Goal: Task Accomplishment & Management: Complete application form

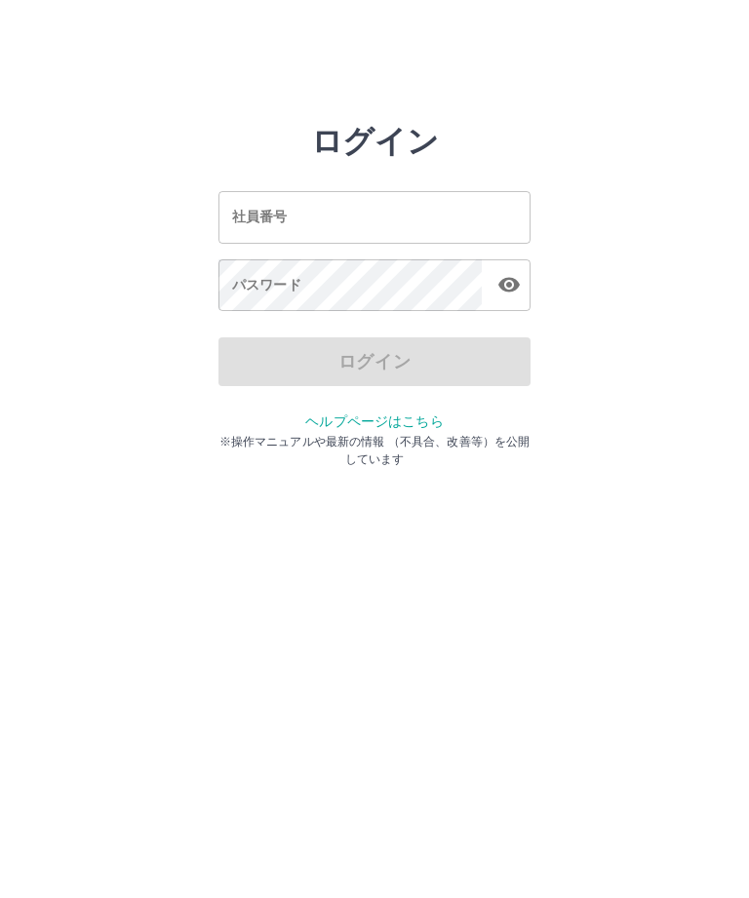
click at [252, 215] on div "社員番号 社員番号" at bounding box center [374, 217] width 312 height 52
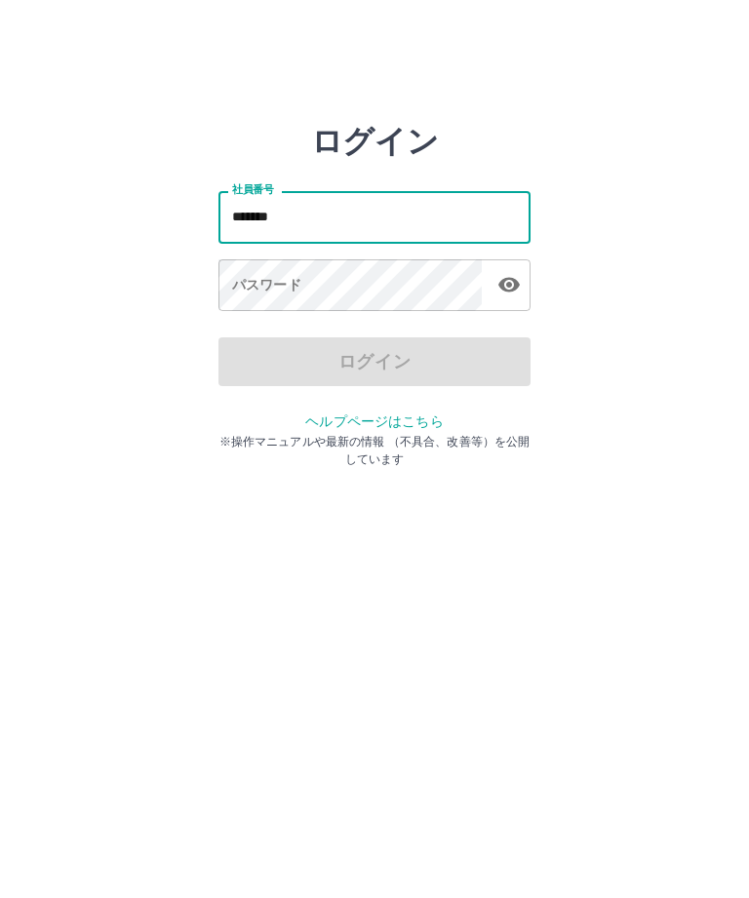
type input "*******"
click at [237, 294] on div "パスワード パスワード" at bounding box center [374, 286] width 312 height 55
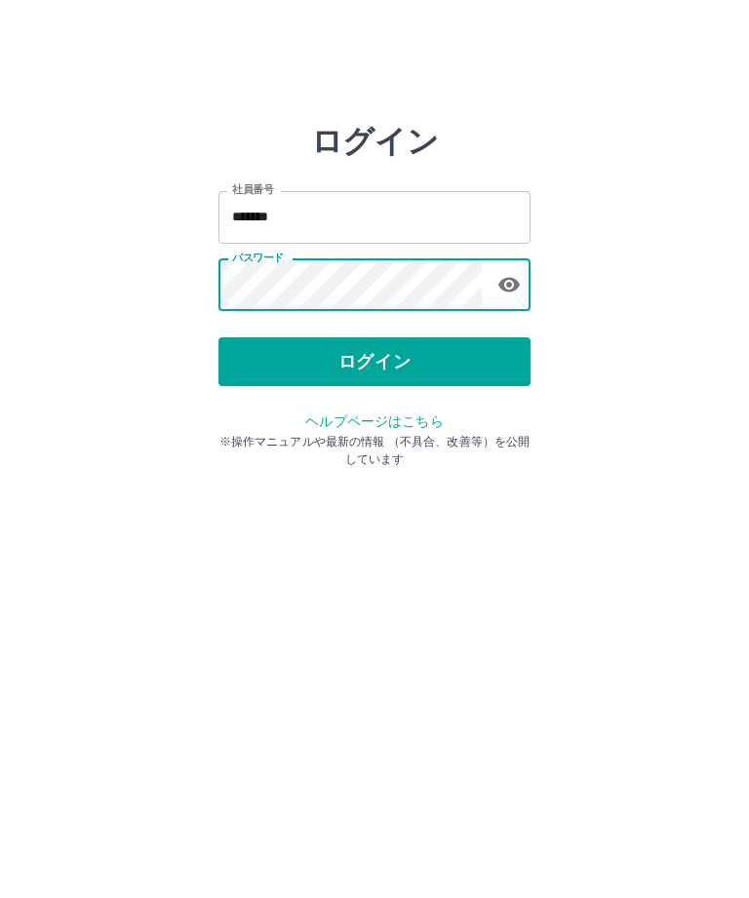
click at [516, 291] on icon "button" at bounding box center [508, 284] width 23 height 23
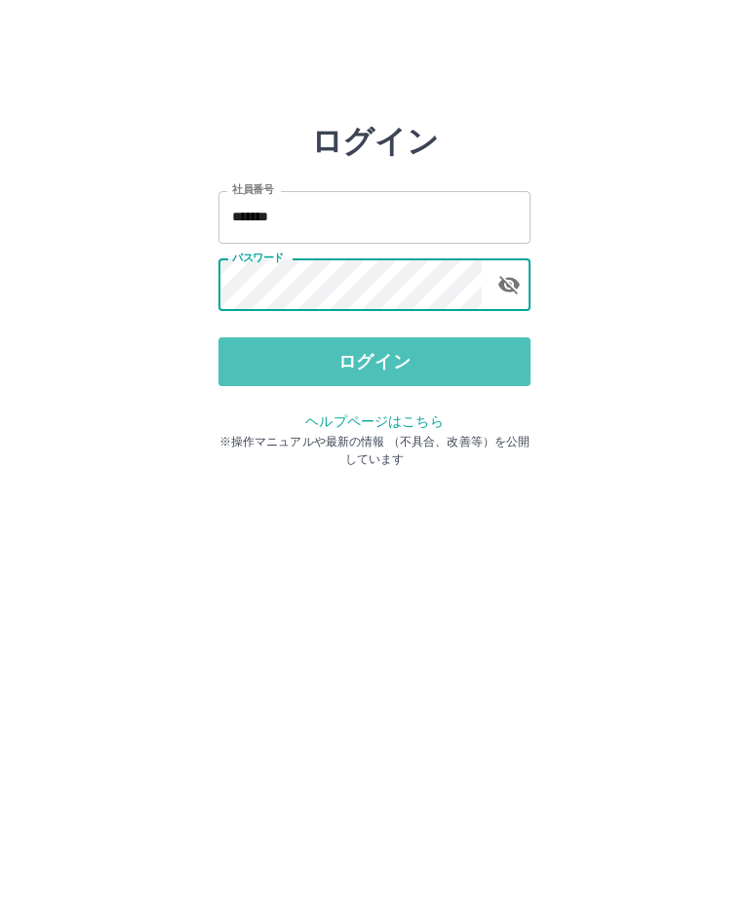
click at [377, 372] on button "ログイン" at bounding box center [374, 361] width 312 height 49
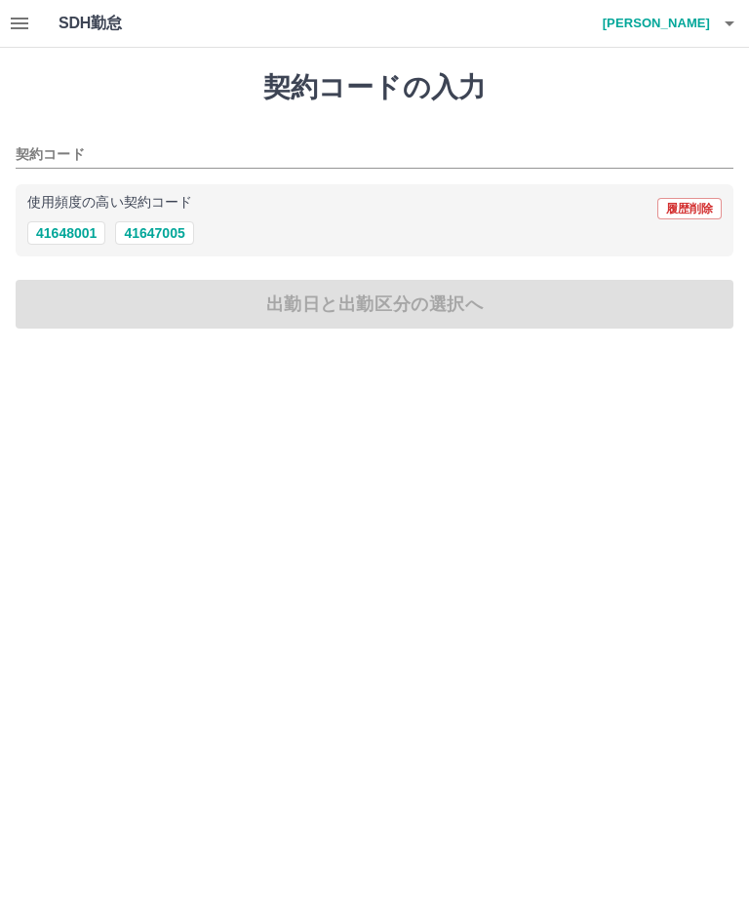
click at [115, 151] on input "契約コード" at bounding box center [360, 155] width 689 height 24
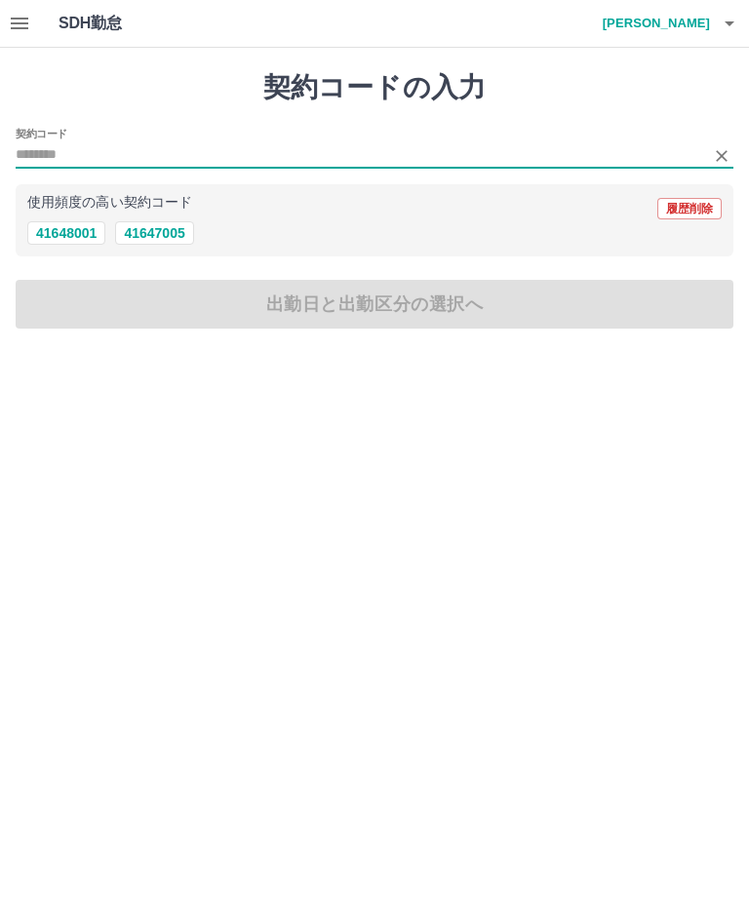
click at [155, 242] on button "41647005" at bounding box center [154, 232] width 78 height 23
type input "********"
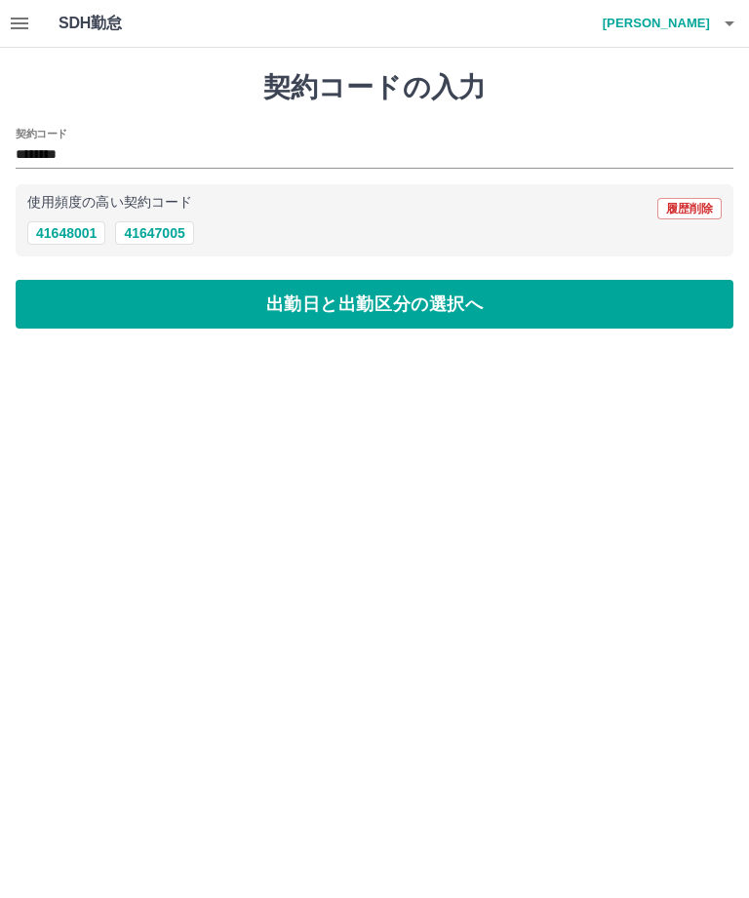
click at [402, 320] on button "出勤日と出勤区分の選択へ" at bounding box center [375, 304] width 718 height 49
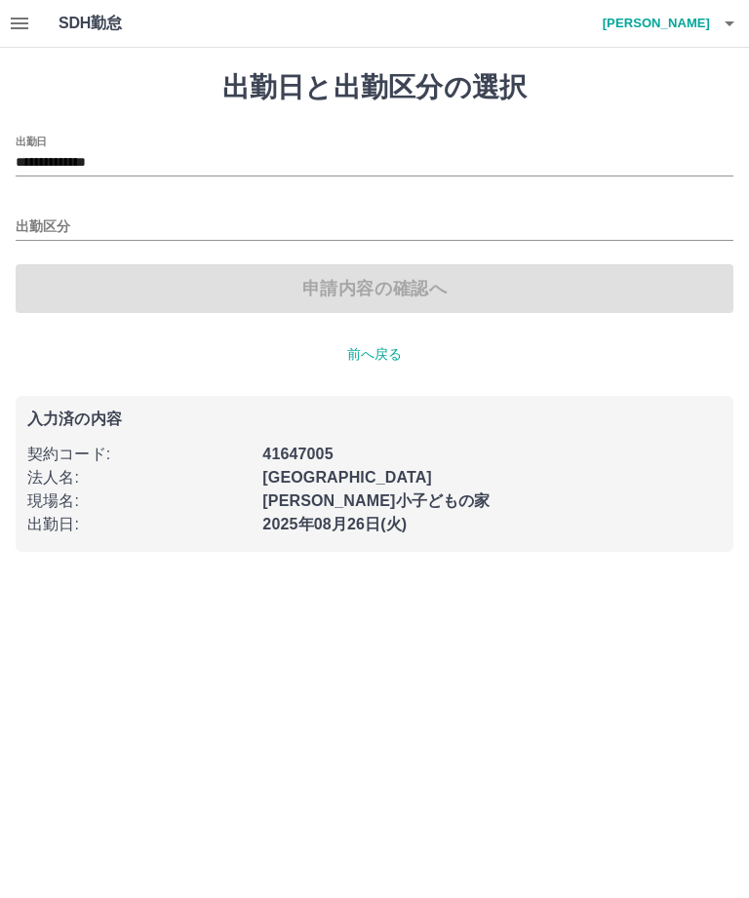
click at [91, 219] on input "出勤区分" at bounding box center [375, 228] width 718 height 24
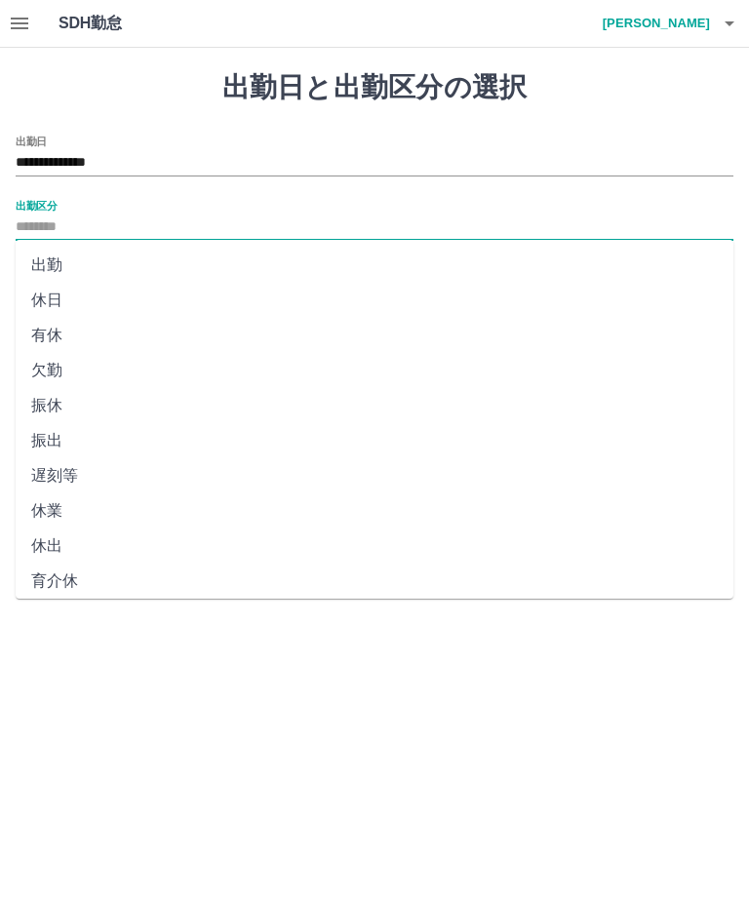
click at [42, 275] on li "出勤" at bounding box center [375, 265] width 718 height 35
type input "**"
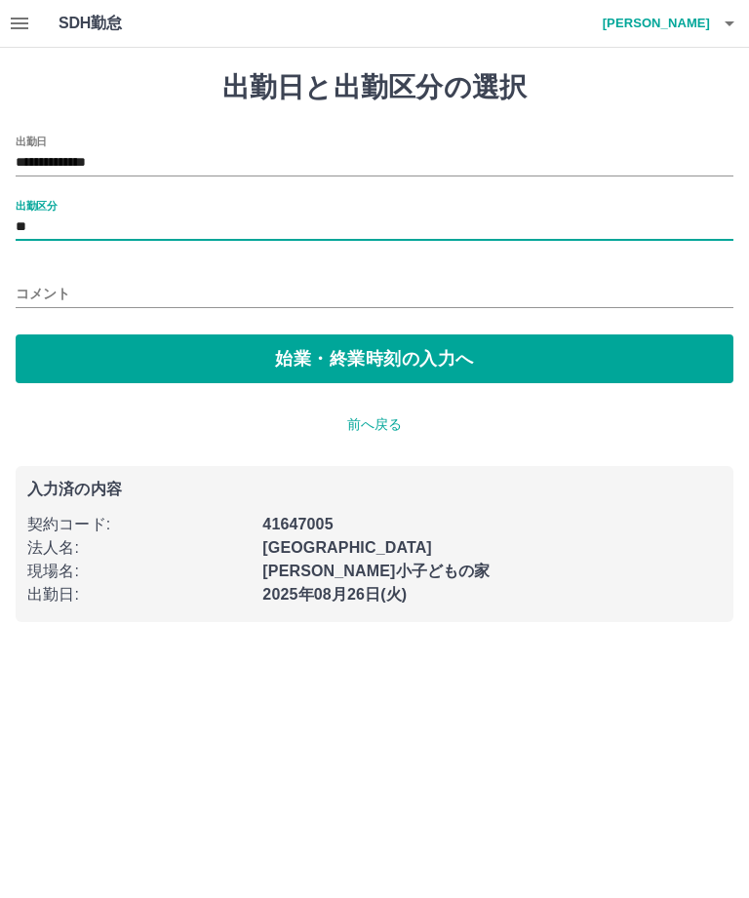
click at [367, 371] on button "始業・終業時刻の入力へ" at bounding box center [375, 359] width 718 height 49
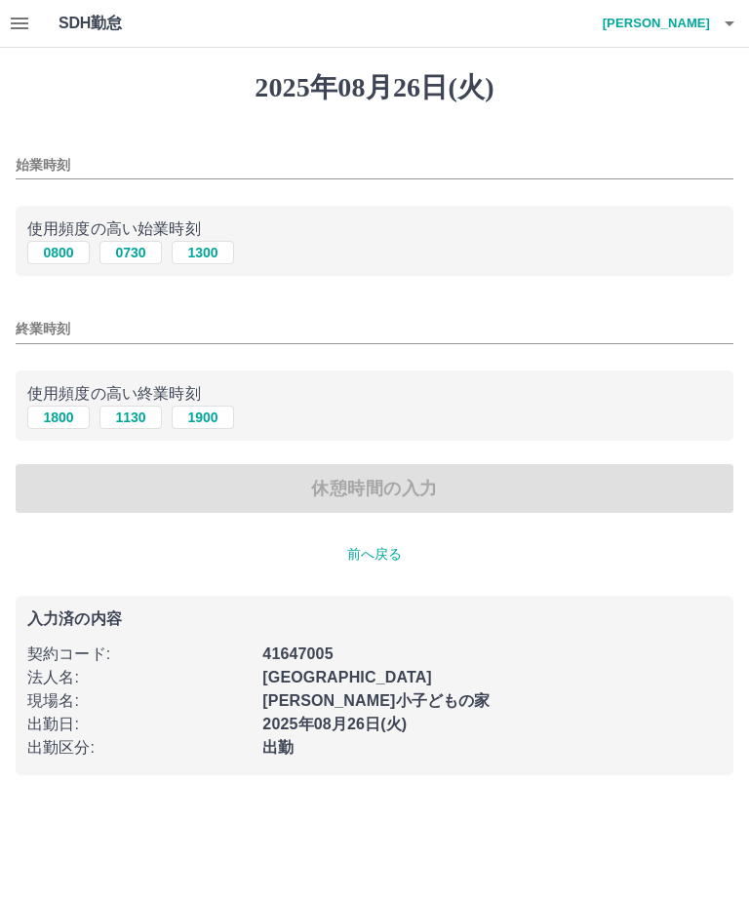
click at [99, 156] on input "始業時刻" at bounding box center [375, 165] width 718 height 28
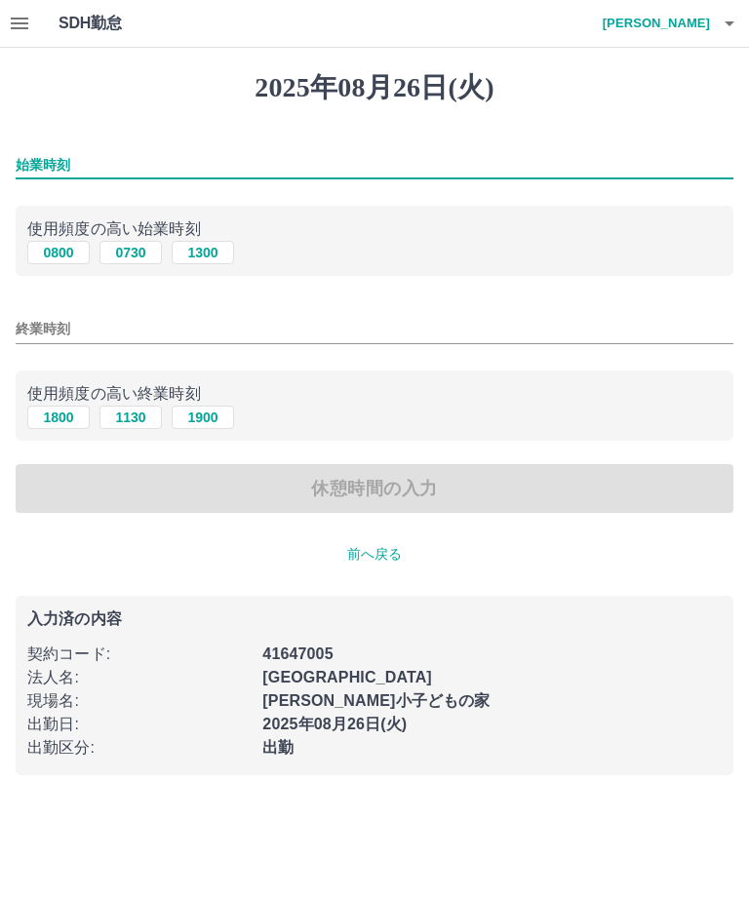
click at [136, 264] on button "0730" at bounding box center [130, 252] width 62 height 23
type input "****"
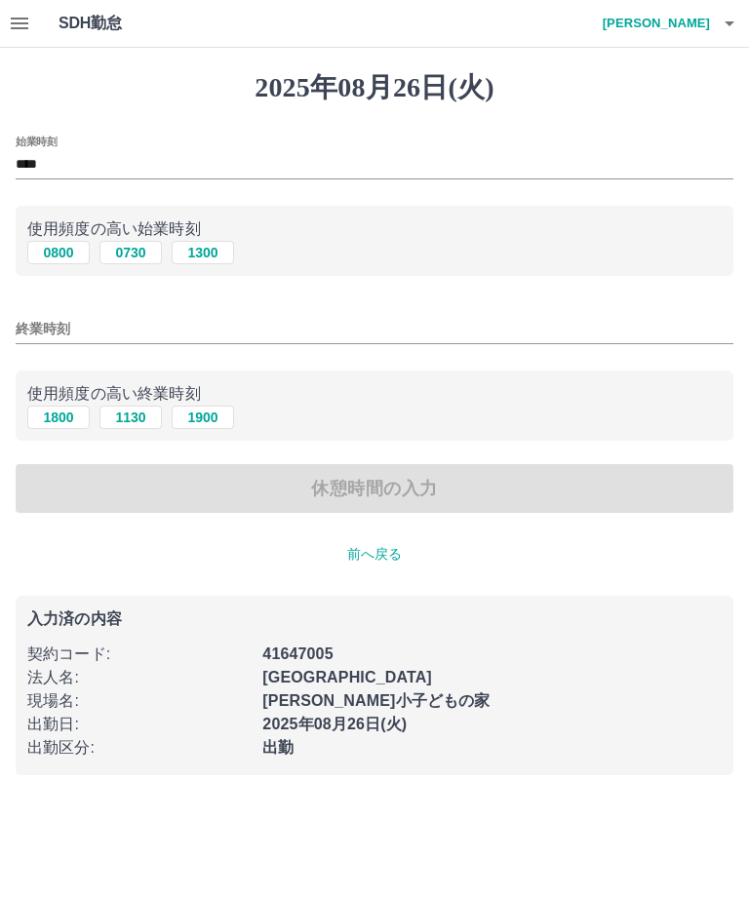
click at [92, 329] on input "終業時刻" at bounding box center [375, 329] width 718 height 28
click at [63, 426] on button "1800" at bounding box center [58, 417] width 62 height 23
type input "****"
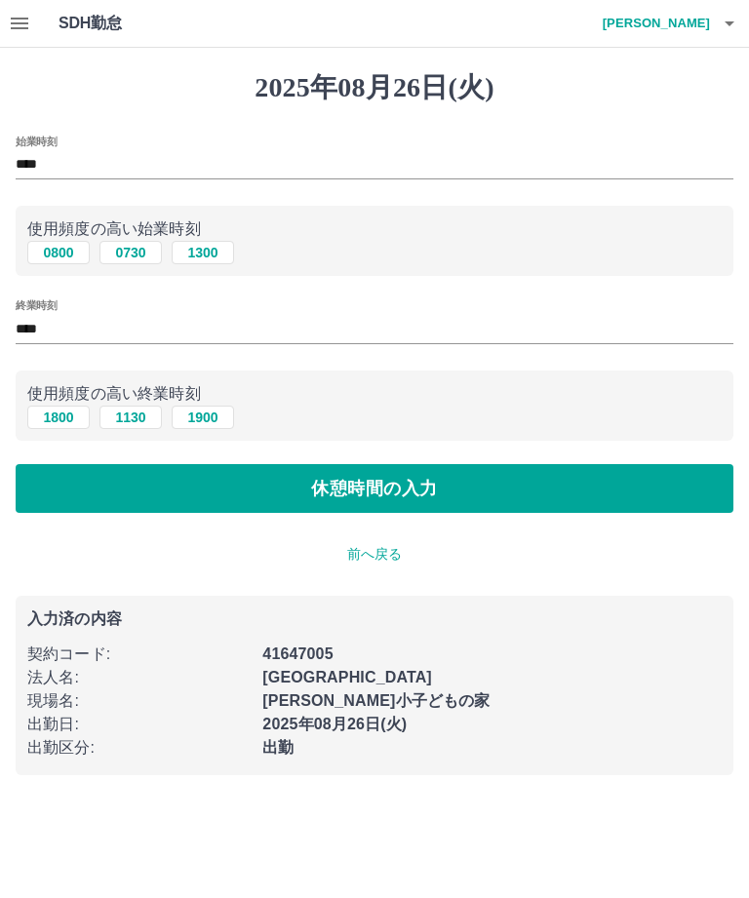
click at [374, 497] on button "休憩時間の入力" at bounding box center [375, 488] width 718 height 49
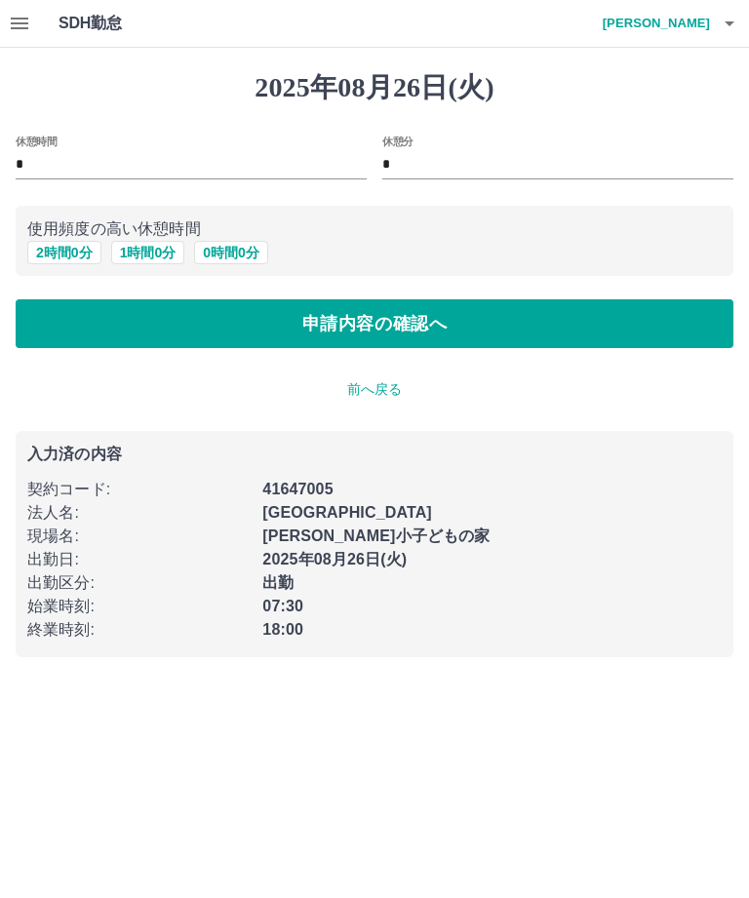
click at [46, 151] on input "*" at bounding box center [191, 165] width 351 height 28
click at [160, 254] on button "1 時間 0 分" at bounding box center [148, 252] width 74 height 23
type input "*"
click at [354, 337] on button "申請内容の確認へ" at bounding box center [375, 323] width 718 height 49
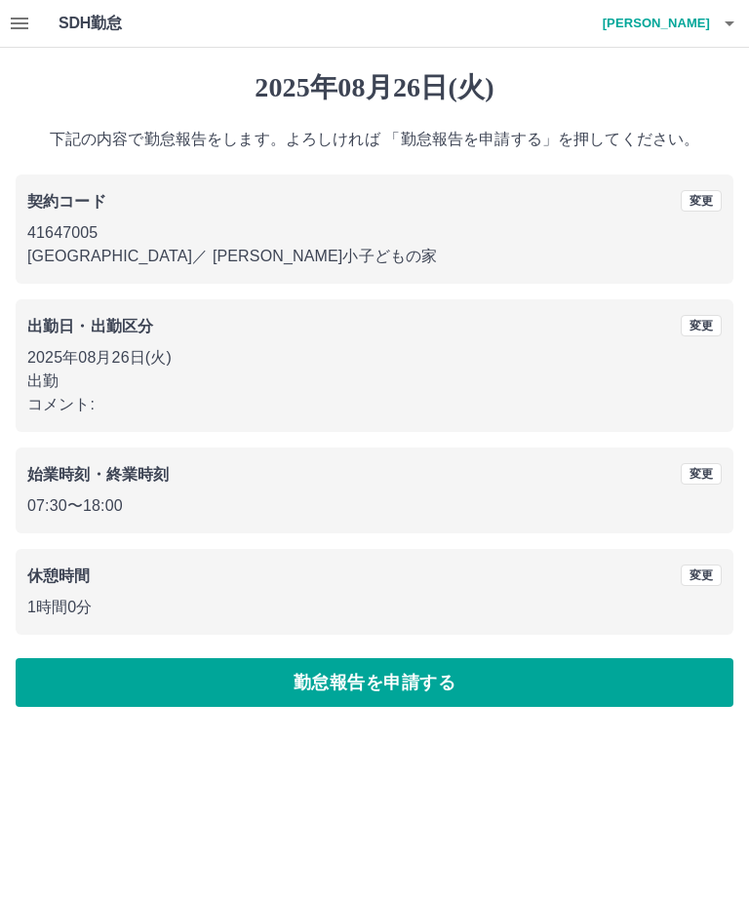
click at [389, 689] on button "勤怠報告を申請する" at bounding box center [375, 682] width 718 height 49
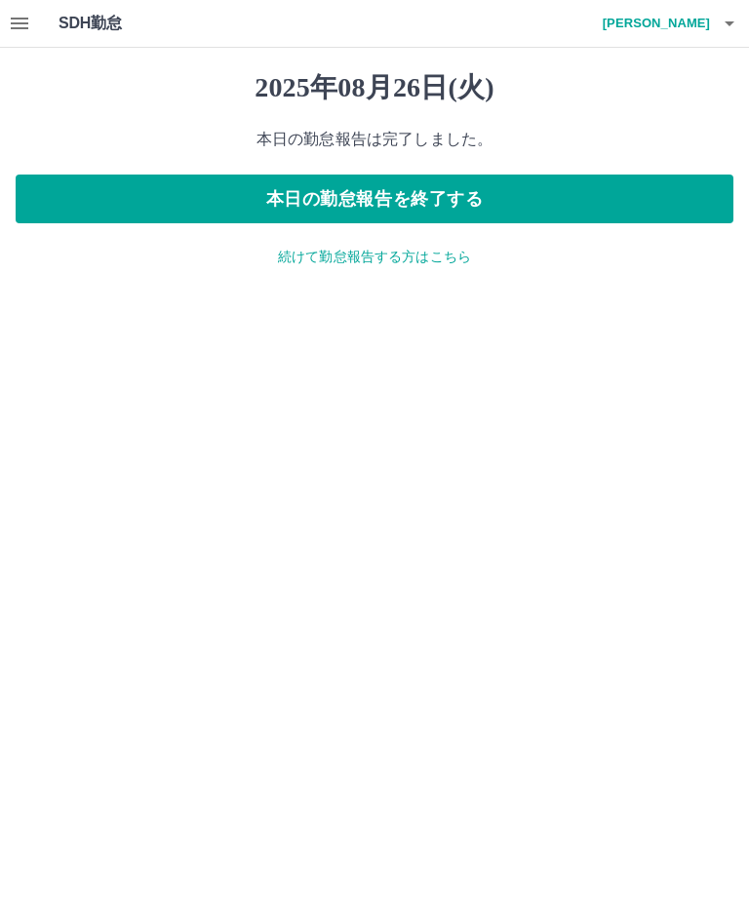
click at [42, 8] on div "SDH勤怠 [PERSON_NAME]" at bounding box center [374, 24] width 749 height 48
click at [27, 25] on icon "button" at bounding box center [19, 23] width 23 height 23
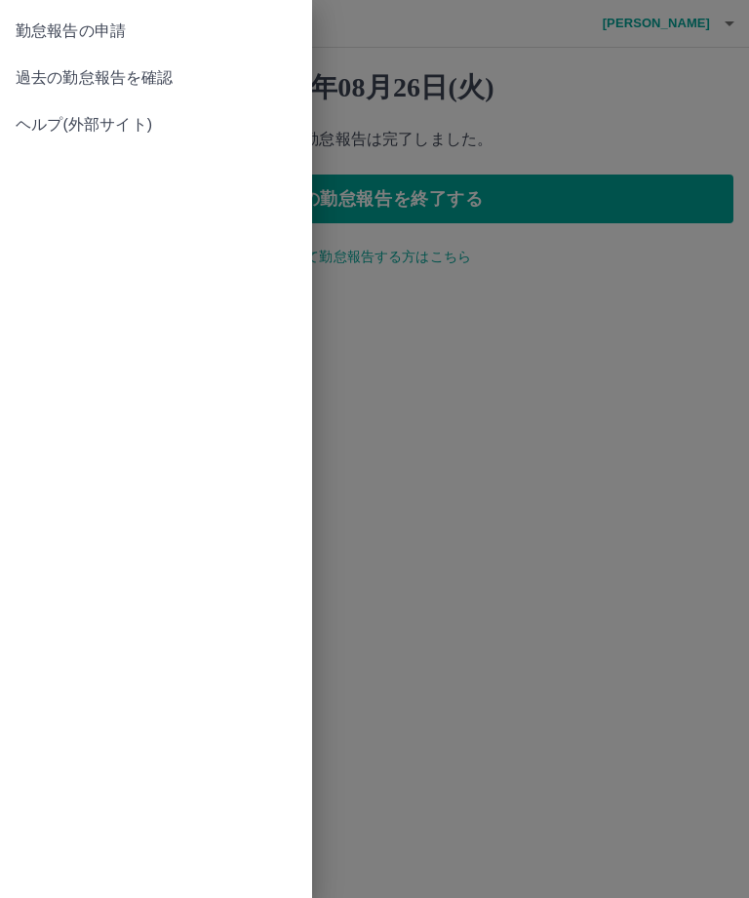
click at [98, 81] on span "過去の勤怠報告を確認" at bounding box center [156, 77] width 281 height 23
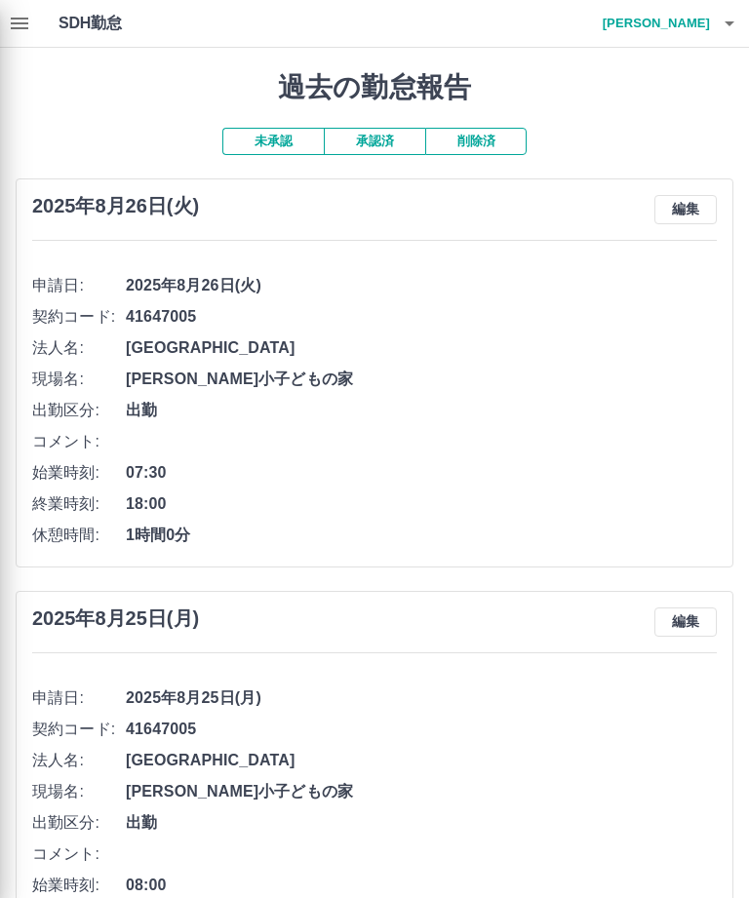
click at [734, 28] on div at bounding box center [374, 449] width 749 height 898
click at [723, 32] on div at bounding box center [374, 449] width 749 height 898
click at [733, 38] on div at bounding box center [374, 449] width 749 height 898
click at [737, 23] on div at bounding box center [374, 449] width 749 height 898
click at [740, 29] on div at bounding box center [374, 449] width 749 height 898
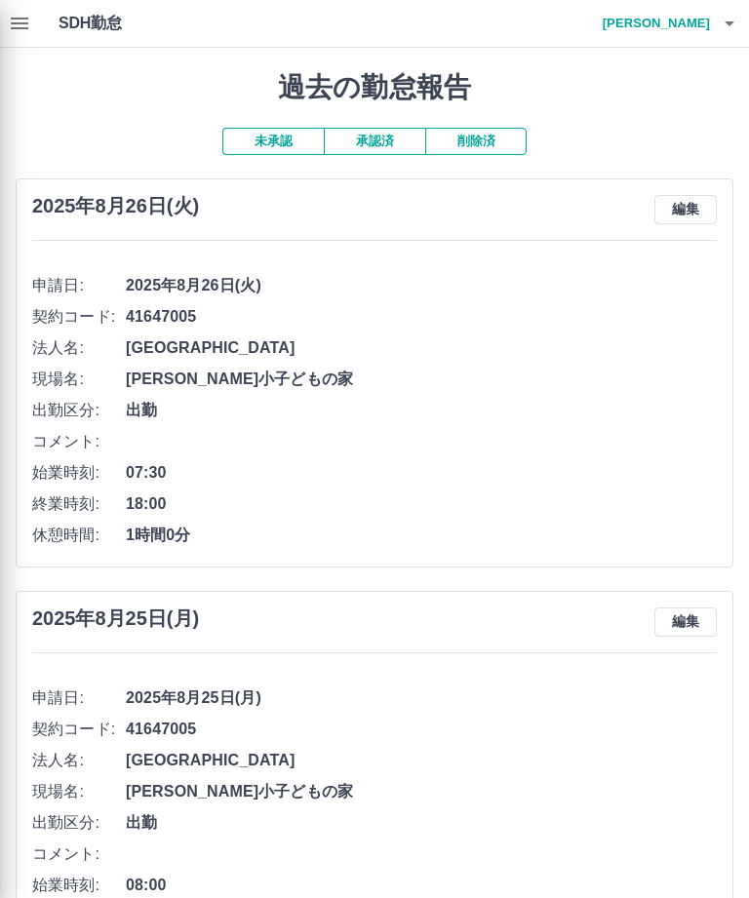
click at [740, 28] on div at bounding box center [374, 449] width 749 height 898
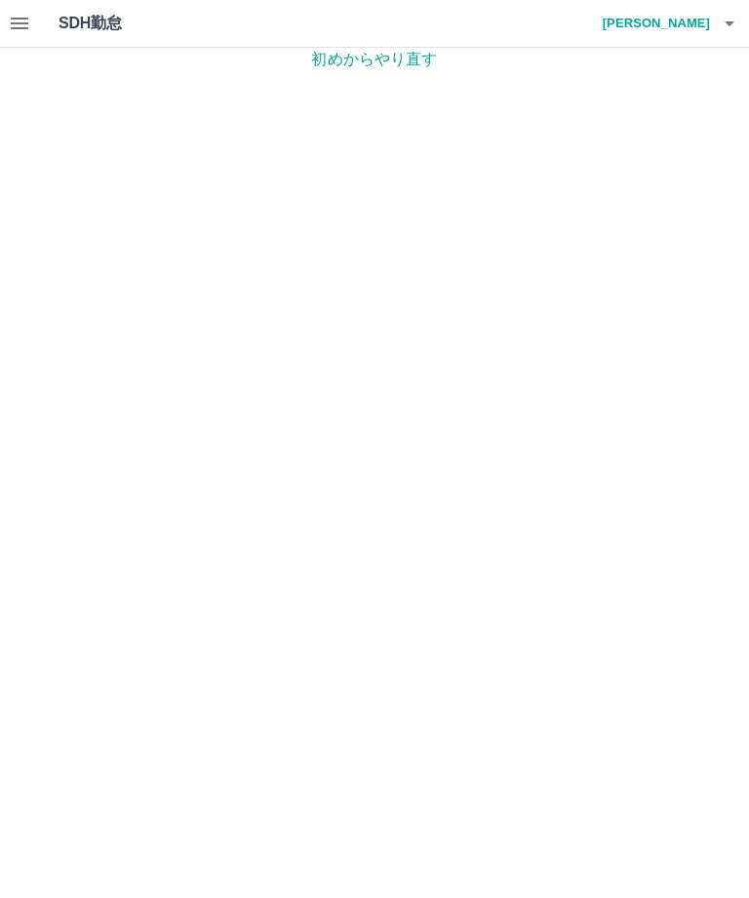
click at [383, 63] on p "初めからやり直す" at bounding box center [374, 59] width 749 height 23
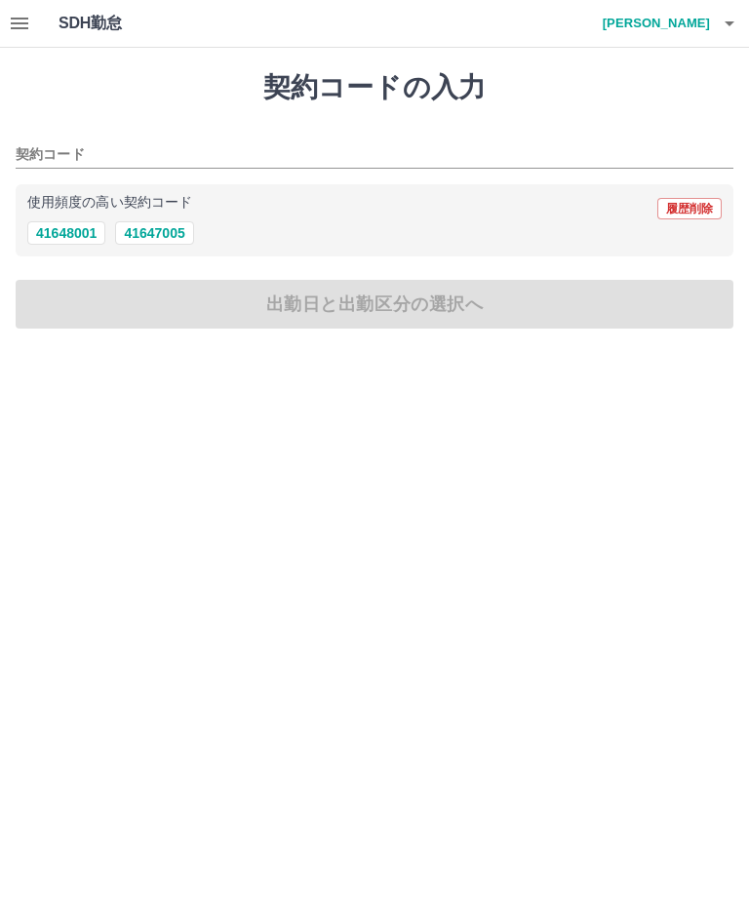
click at [113, 154] on input "契約コード" at bounding box center [360, 155] width 689 height 24
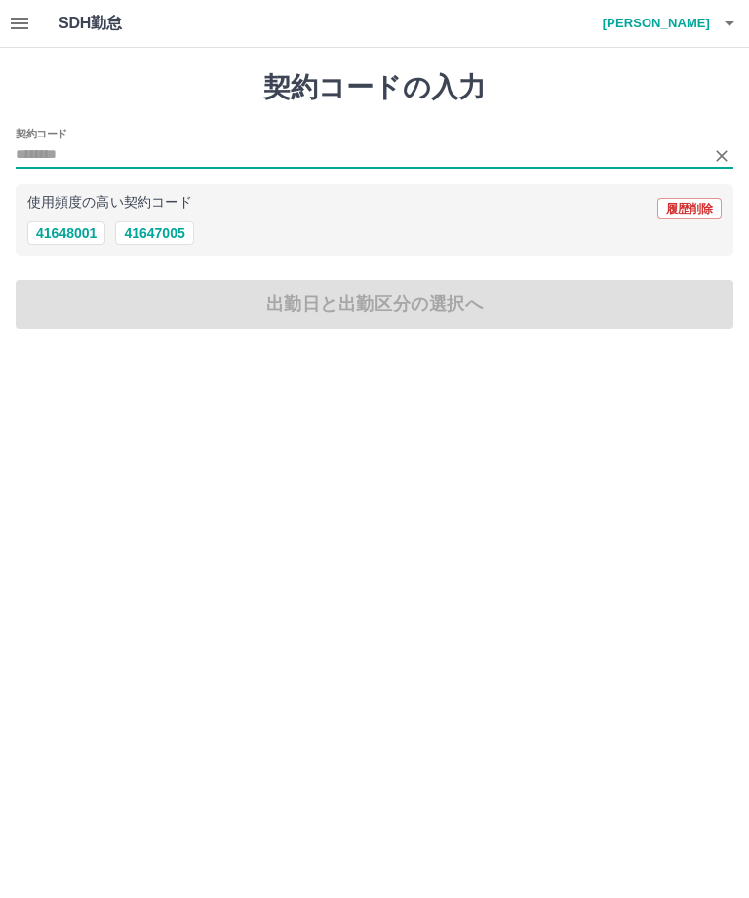
click at [165, 239] on button "41647005" at bounding box center [154, 232] width 78 height 23
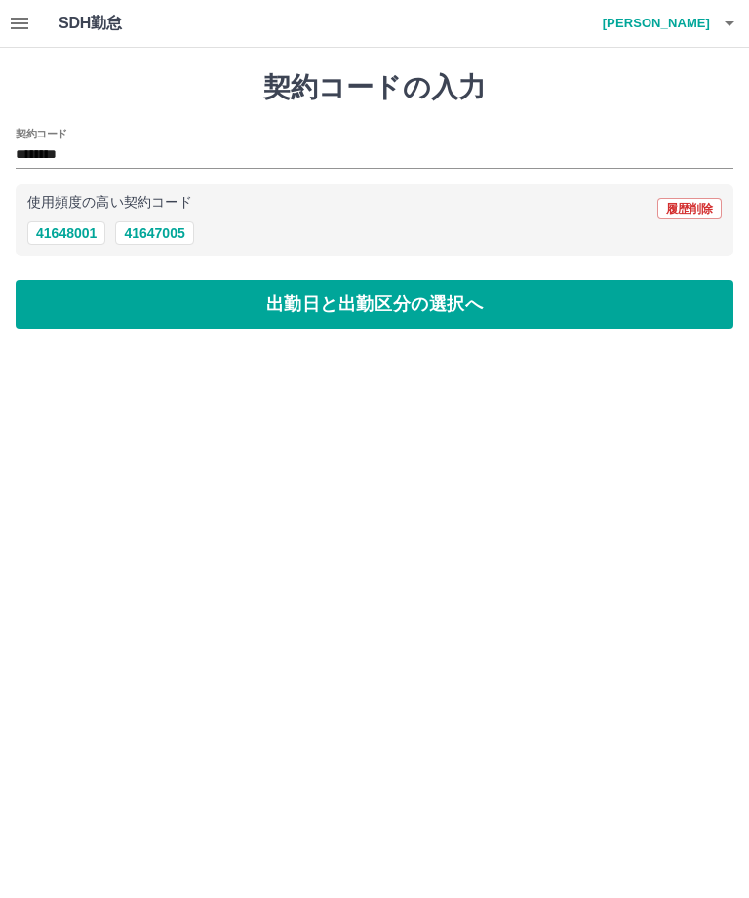
type input "********"
click at [335, 308] on button "出勤日と出勤区分の選択へ" at bounding box center [375, 304] width 718 height 49
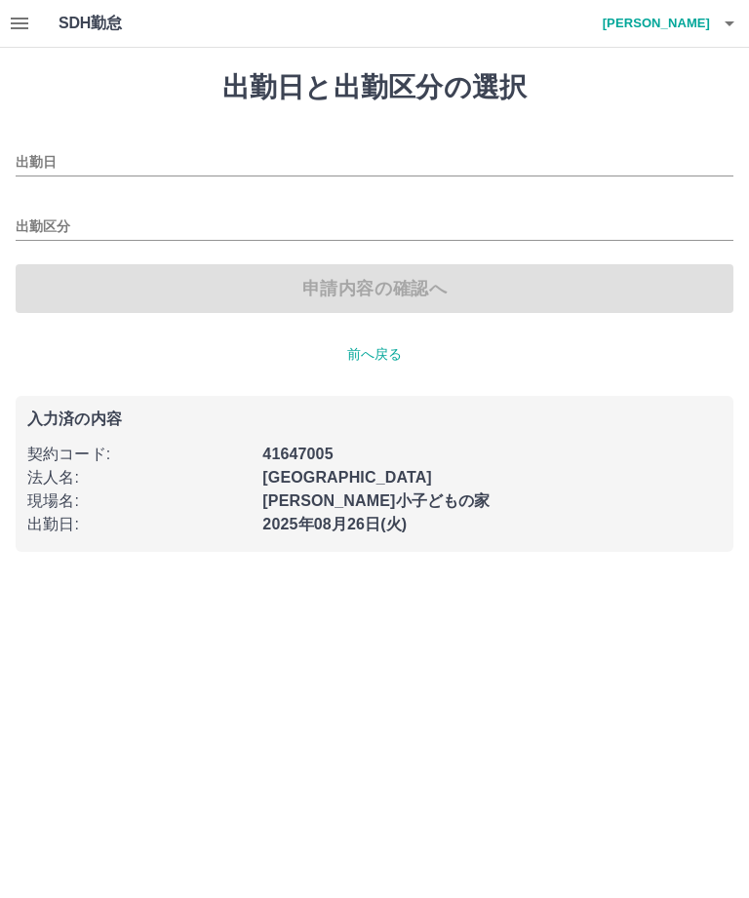
type input "**********"
click at [94, 219] on input "出勤区分" at bounding box center [375, 228] width 718 height 24
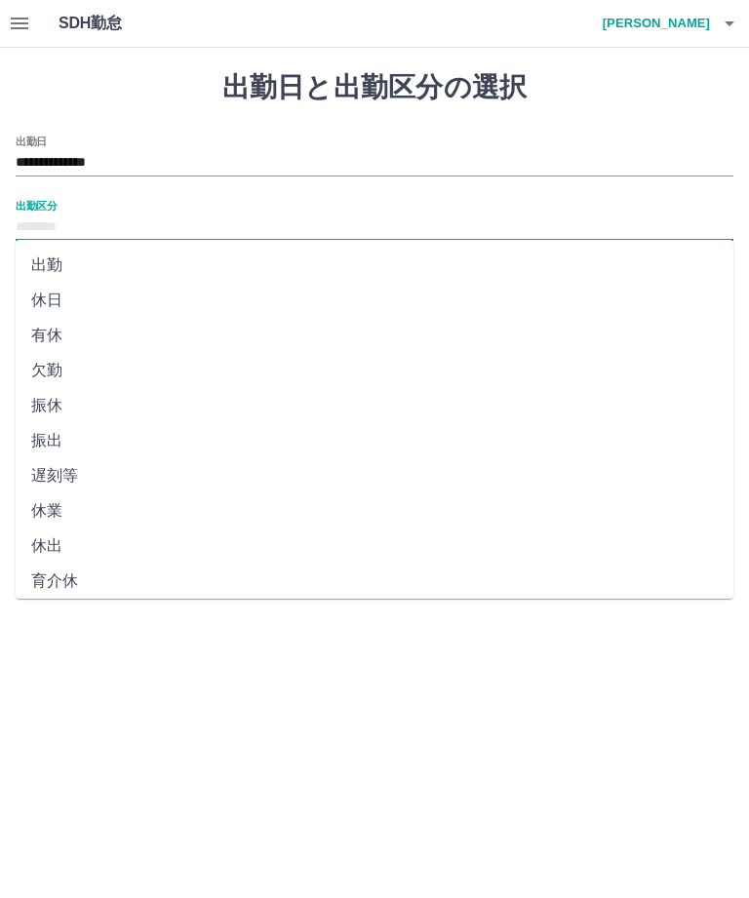
click at [54, 271] on li "出勤" at bounding box center [375, 265] width 718 height 35
type input "**"
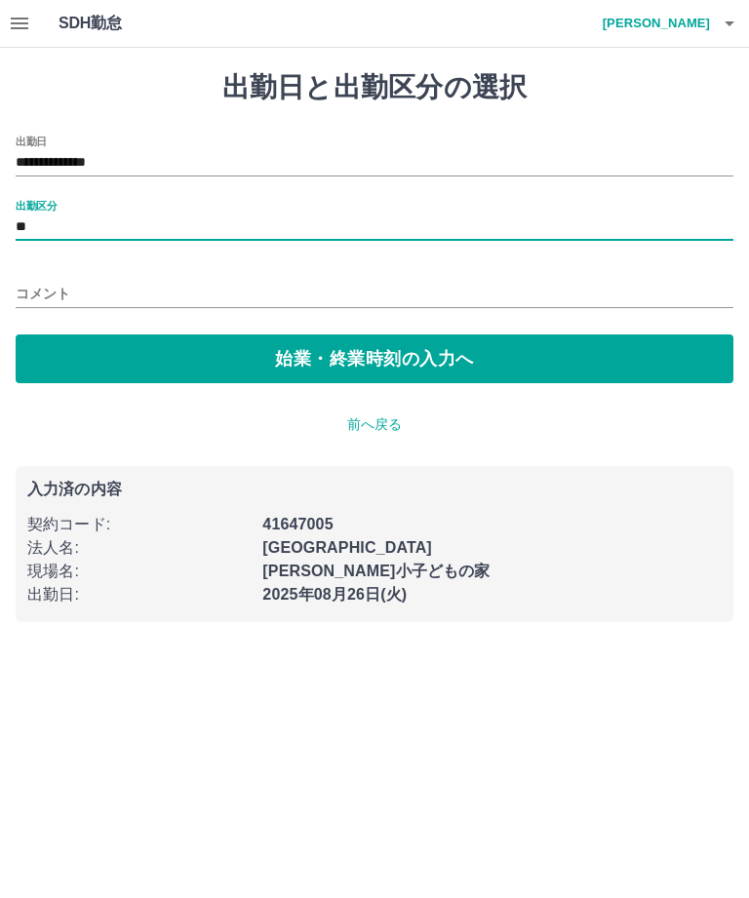
click at [347, 362] on button "始業・終業時刻の入力へ" at bounding box center [375, 359] width 718 height 49
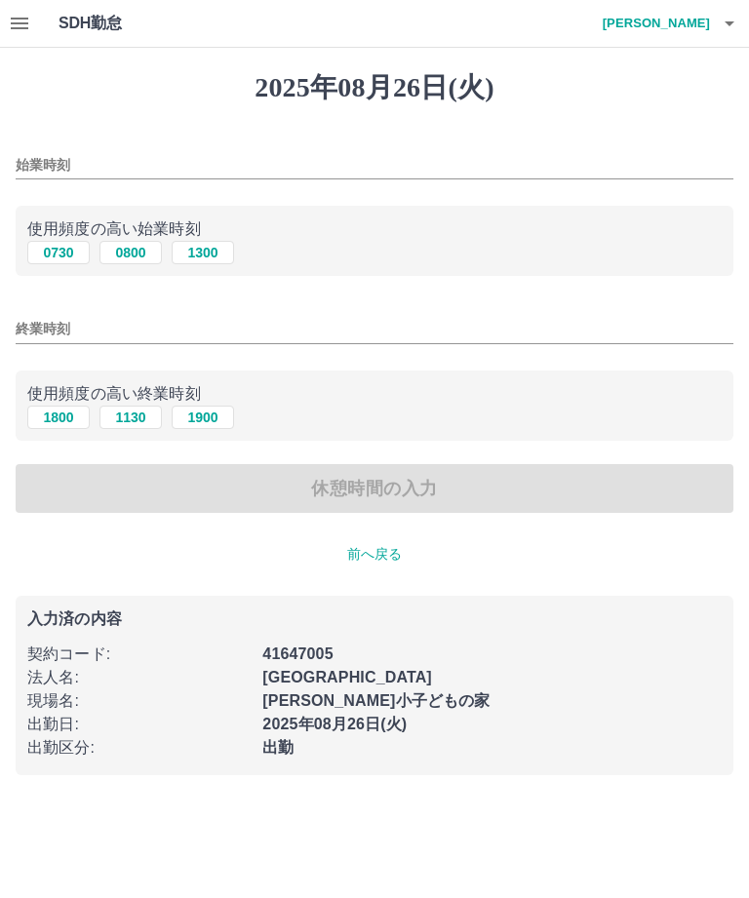
click at [104, 166] on input "始業時刻" at bounding box center [375, 165] width 718 height 28
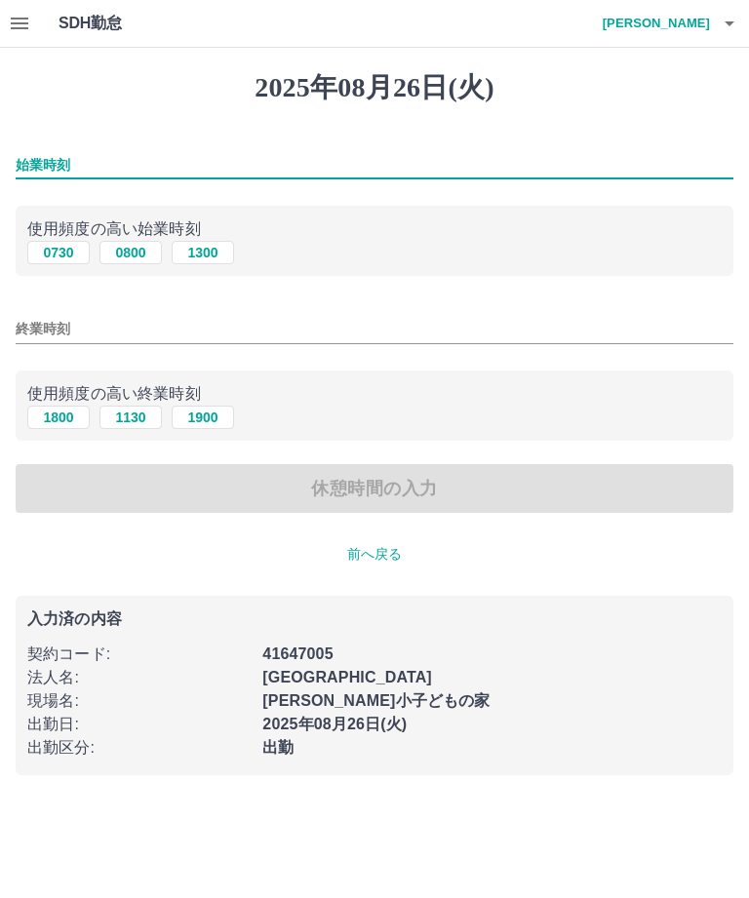
click at [65, 258] on button "0730" at bounding box center [58, 252] width 62 height 23
type input "****"
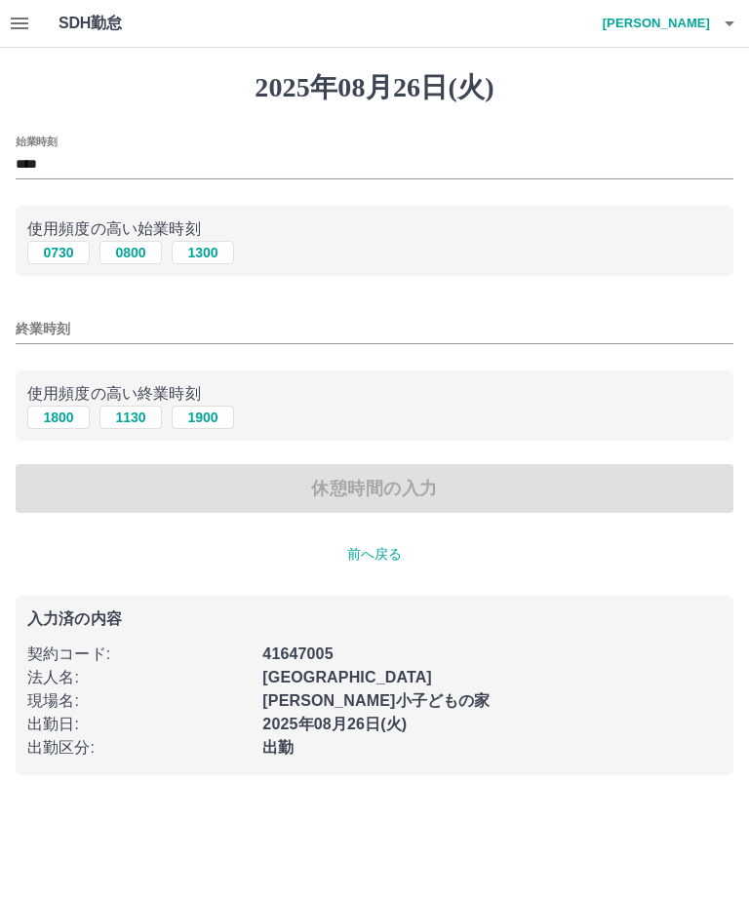
click at [95, 343] on input "終業時刻" at bounding box center [375, 329] width 718 height 28
click at [67, 426] on button "1800" at bounding box center [58, 417] width 62 height 23
type input "****"
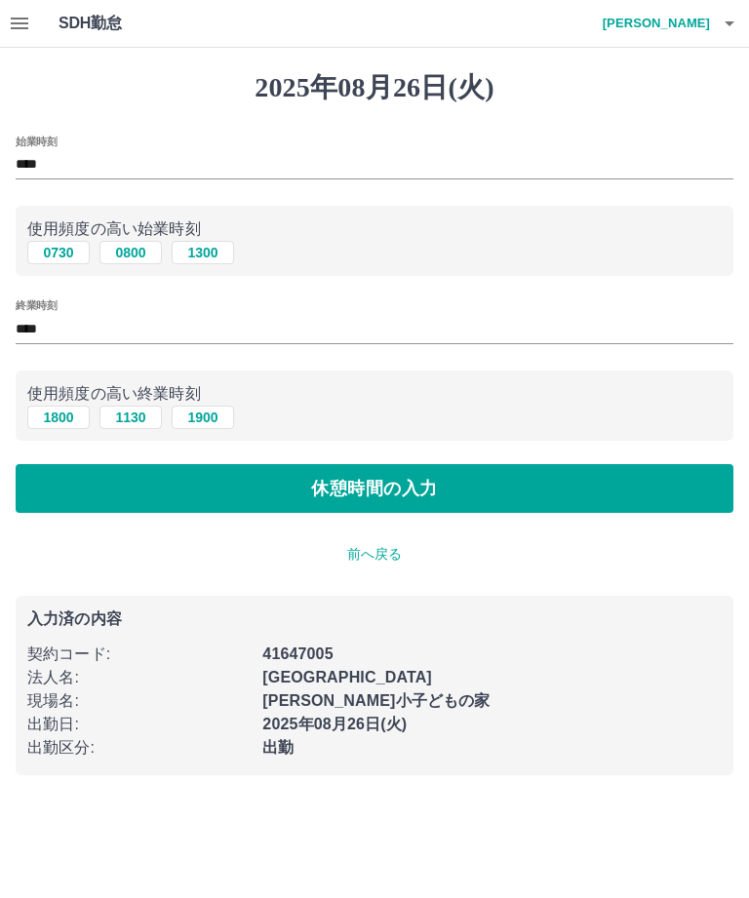
click at [342, 493] on button "休憩時間の入力" at bounding box center [375, 488] width 718 height 49
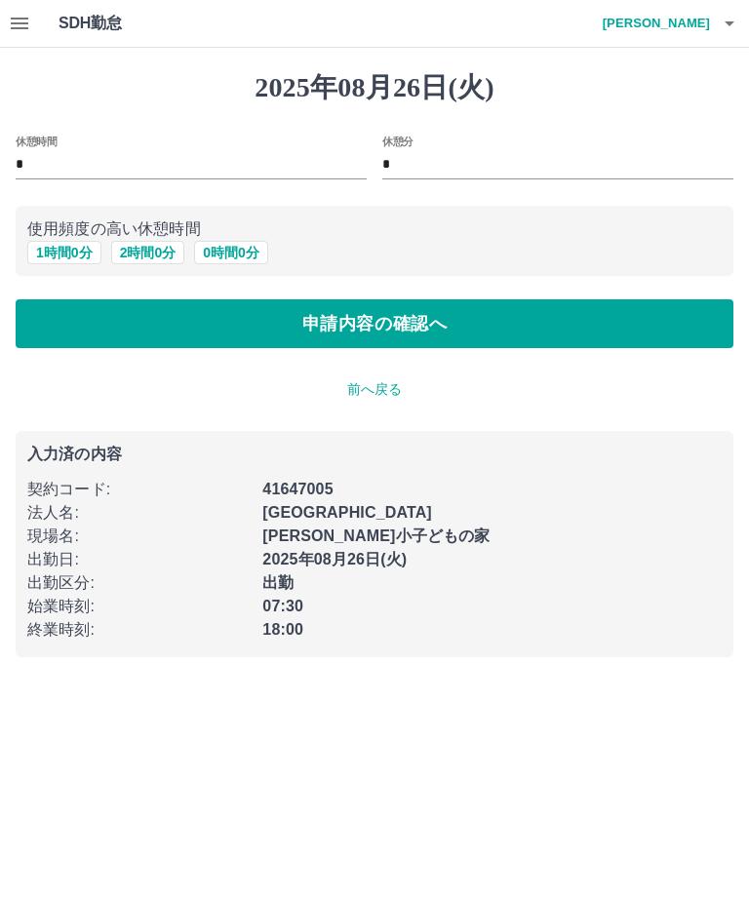
click at [46, 166] on input "*" at bounding box center [191, 165] width 351 height 28
click at [82, 249] on button "1 時間 0 分" at bounding box center [64, 252] width 74 height 23
type input "*"
click at [340, 343] on button "申請内容の確認へ" at bounding box center [375, 323] width 718 height 49
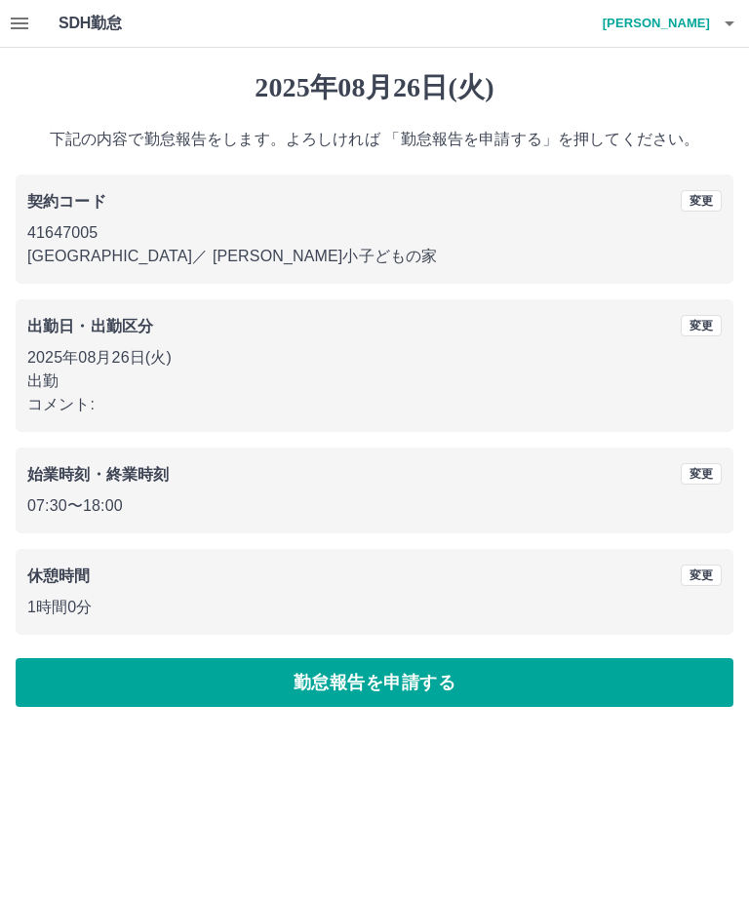
click at [423, 687] on button "勤怠報告を申請する" at bounding box center [375, 682] width 718 height 49
click at [25, 23] on icon "button" at bounding box center [20, 24] width 18 height 12
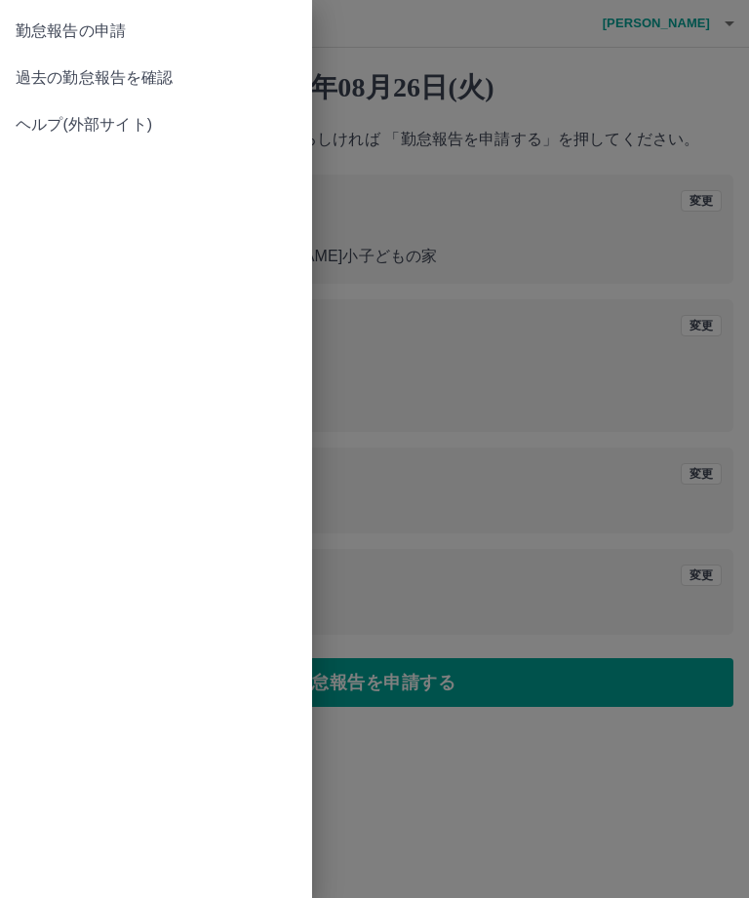
click at [94, 72] on span "過去の勤怠報告を確認" at bounding box center [156, 77] width 281 height 23
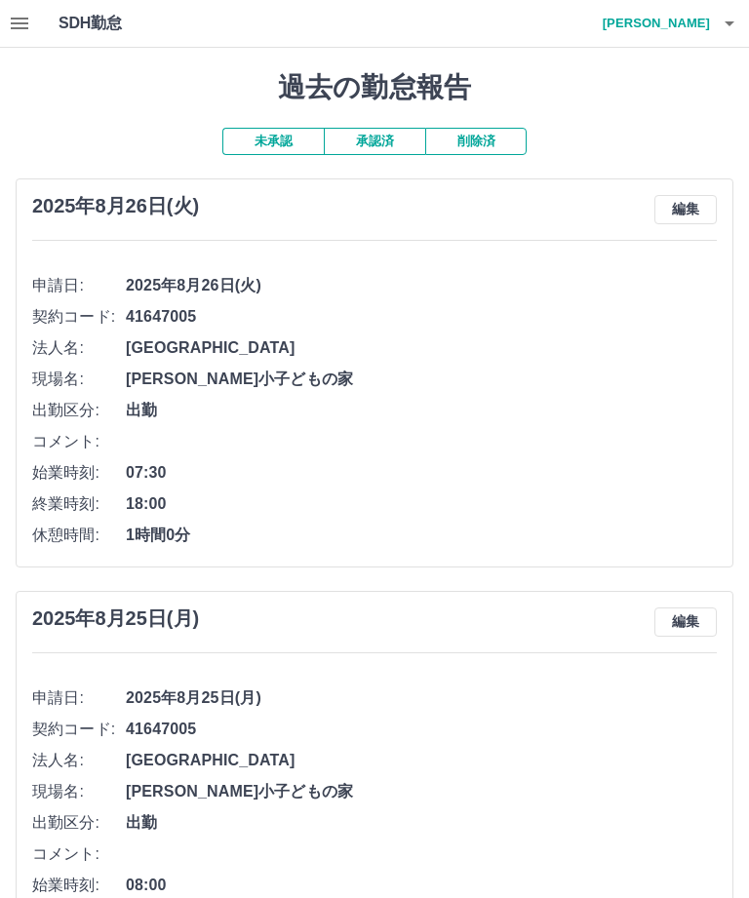
click at [739, 31] on icon "button" at bounding box center [729, 23] width 23 height 23
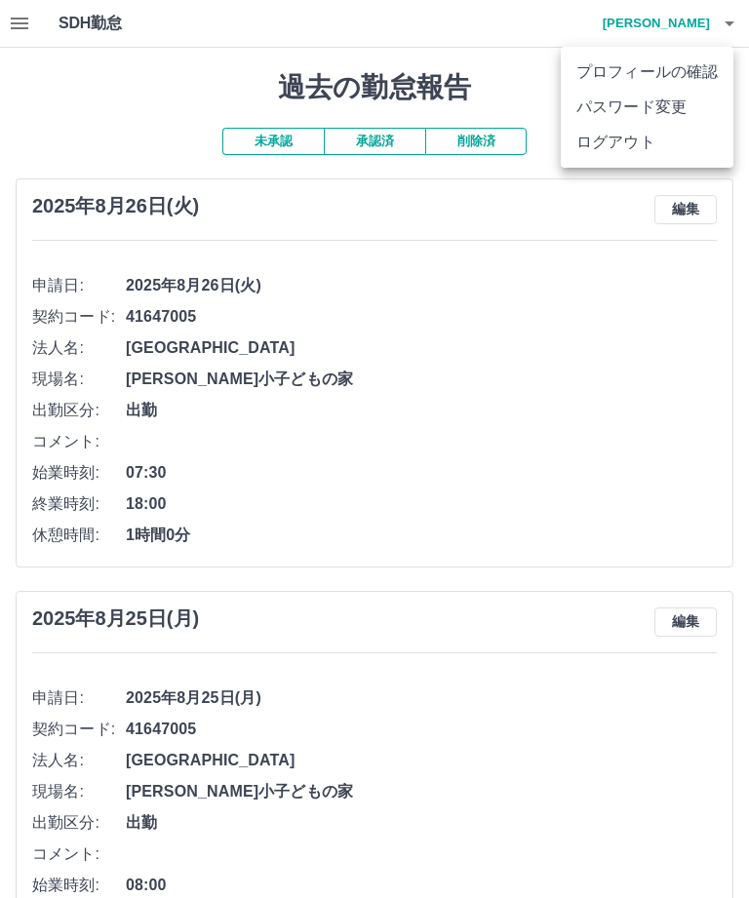
click at [625, 148] on li "ログアウト" at bounding box center [647, 142] width 173 height 35
